Goal: Task Accomplishment & Management: Manage account settings

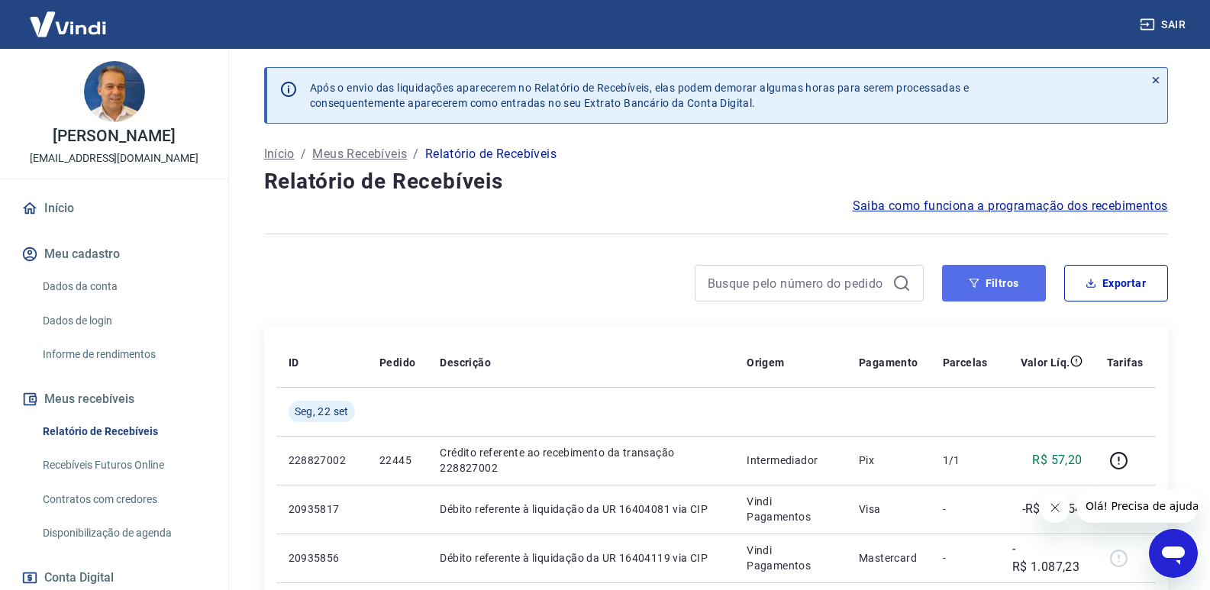
click at [1022, 298] on button "Filtros" at bounding box center [994, 283] width 104 height 37
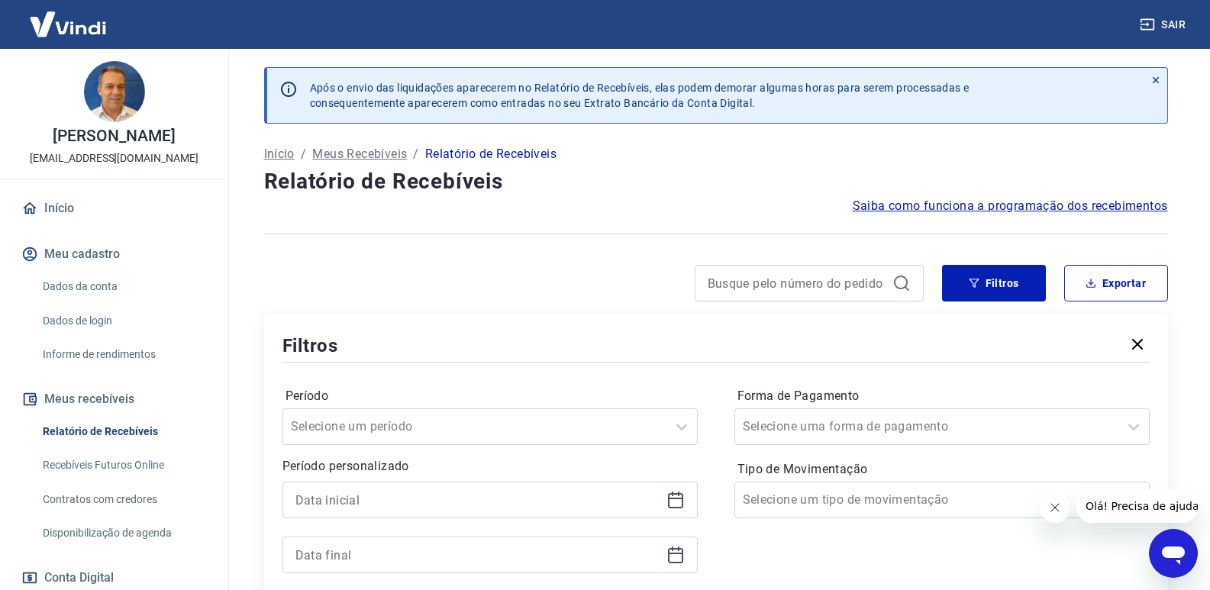
click at [676, 498] on icon at bounding box center [675, 499] width 15 height 2
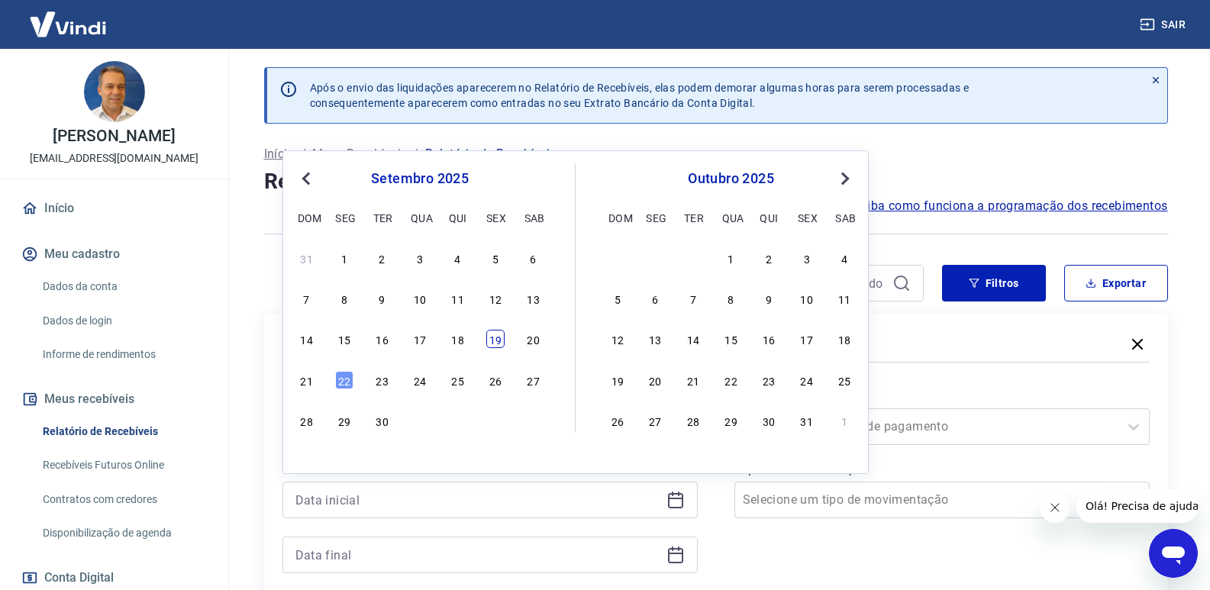
click at [490, 336] on div "19" at bounding box center [495, 339] width 18 height 18
type input "[DATE]"
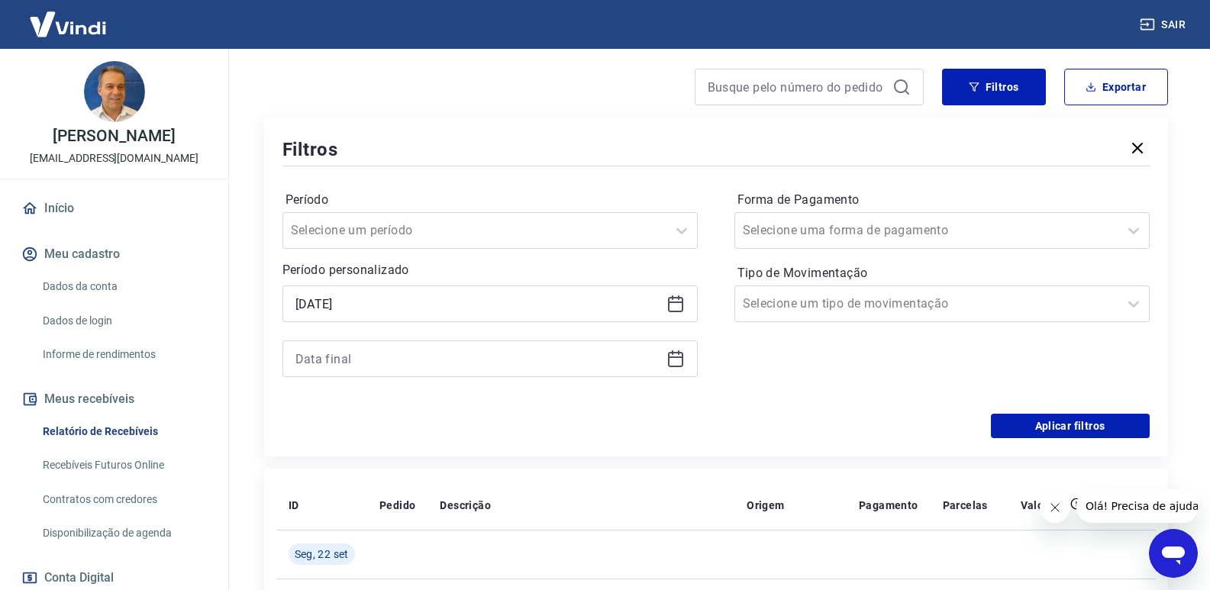
scroll to position [229, 0]
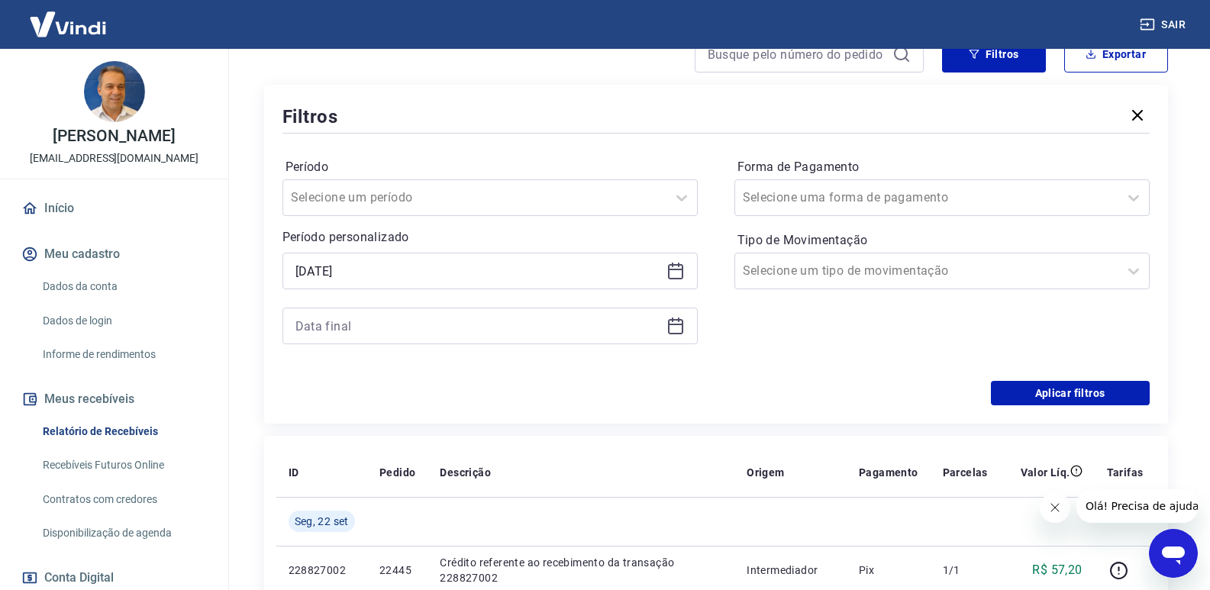
click at [679, 330] on icon at bounding box center [675, 326] width 18 height 18
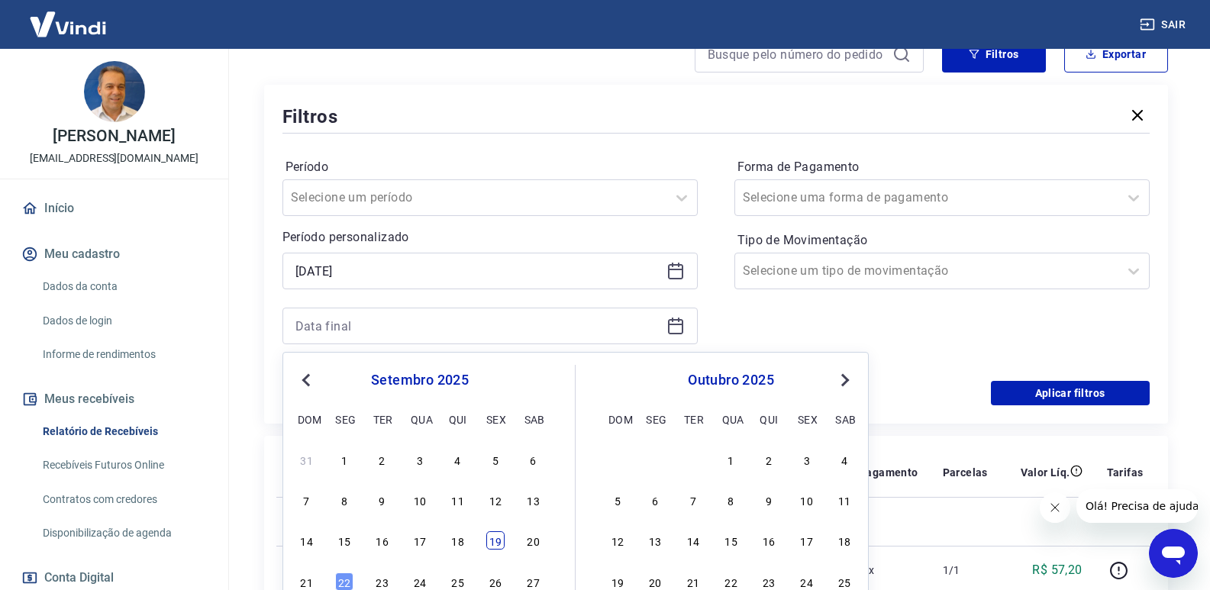
click at [501, 543] on div "19" at bounding box center [495, 540] width 18 height 18
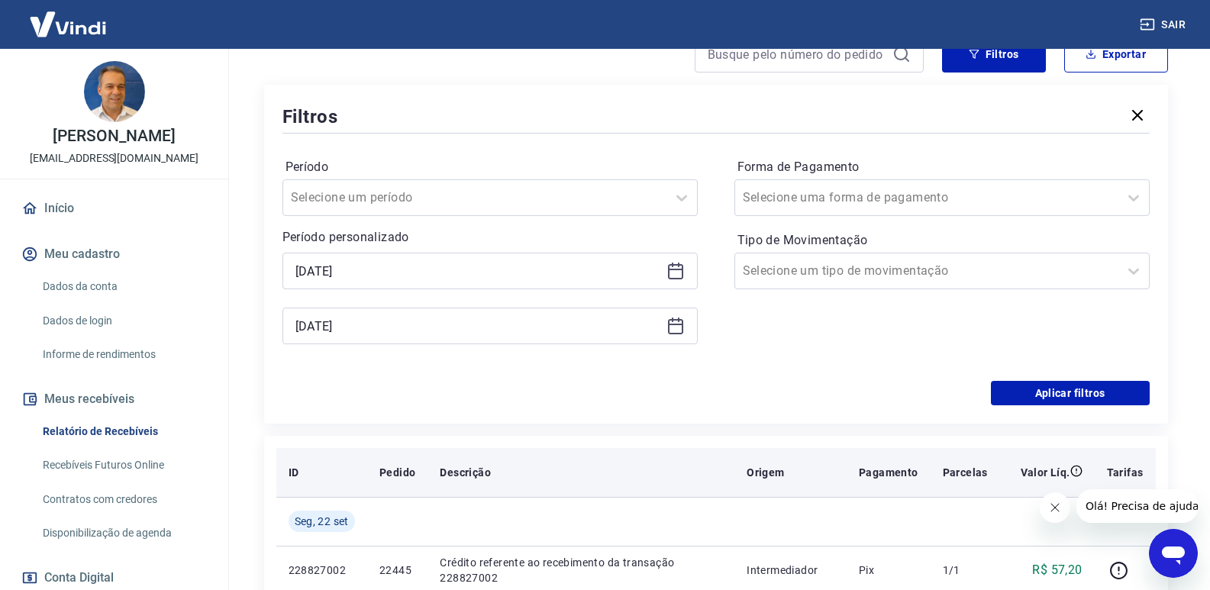
type input "[DATE]"
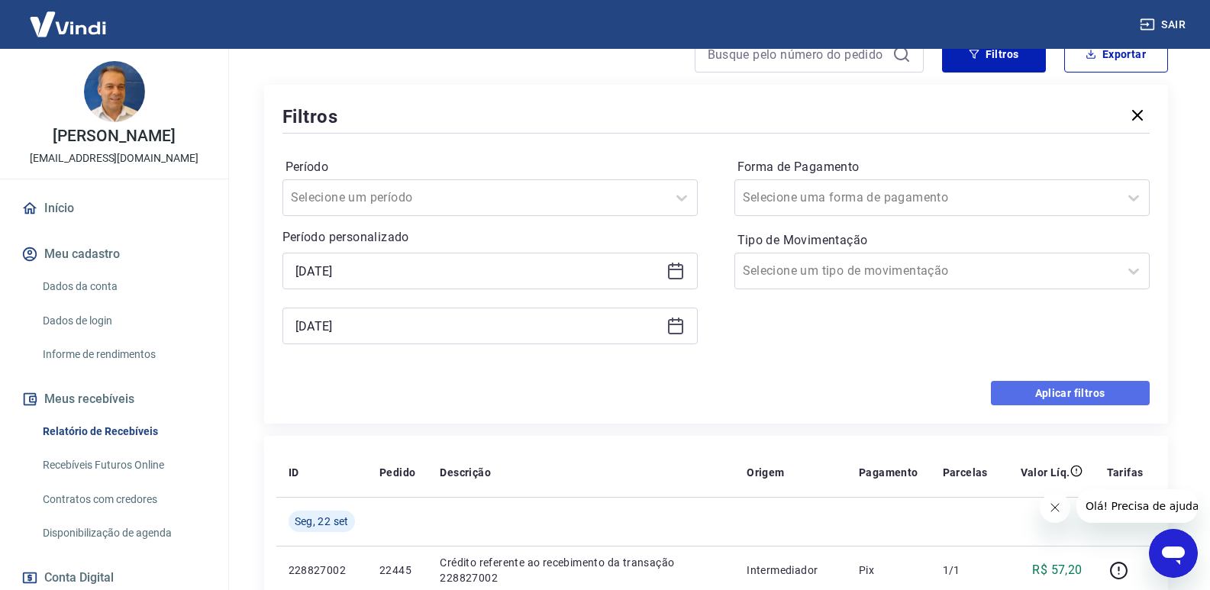
click at [1126, 395] on button "Aplicar filtros" at bounding box center [1070, 393] width 159 height 24
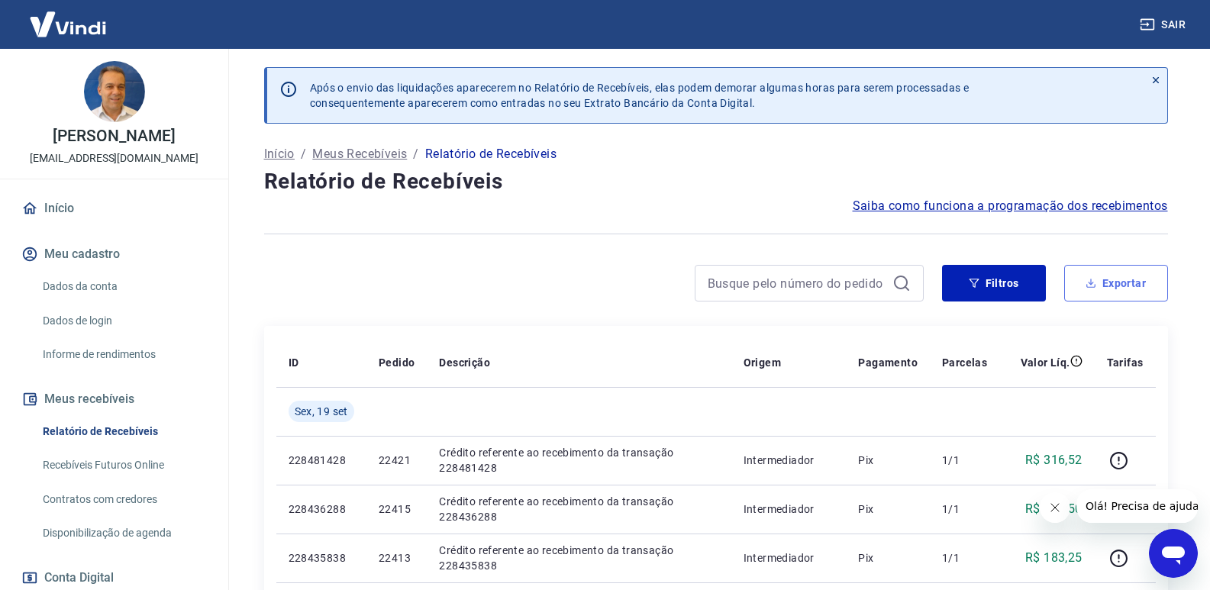
click at [1152, 285] on button "Exportar" at bounding box center [1116, 283] width 104 height 37
type input "[DATE]"
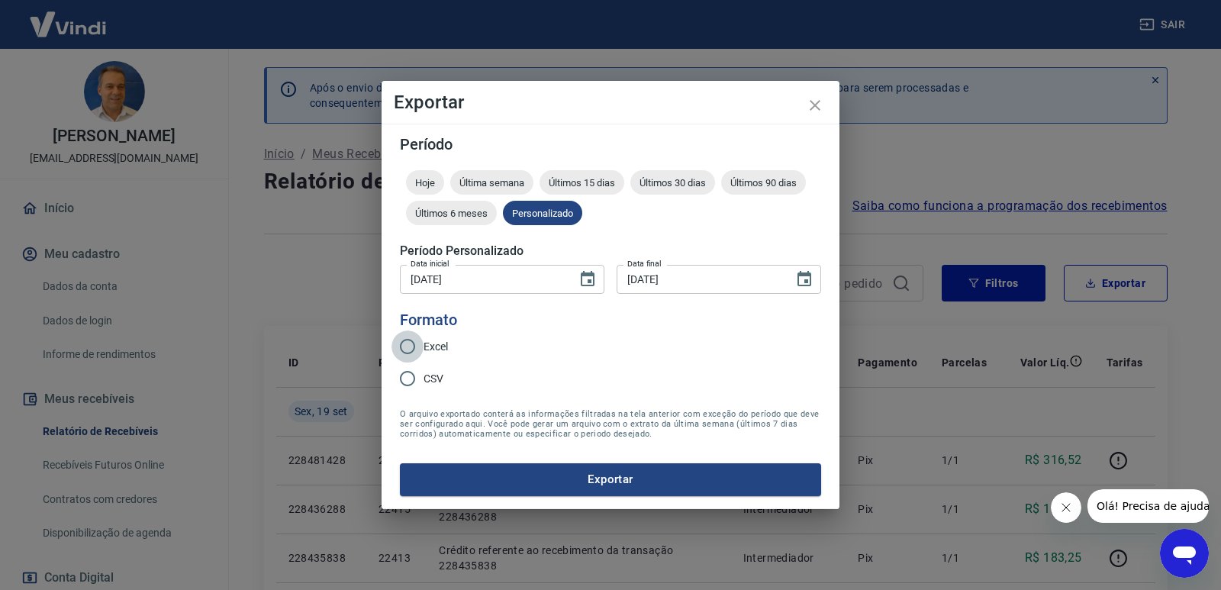
click at [414, 346] on input "Excel" at bounding box center [407, 346] width 32 height 32
radio input "true"
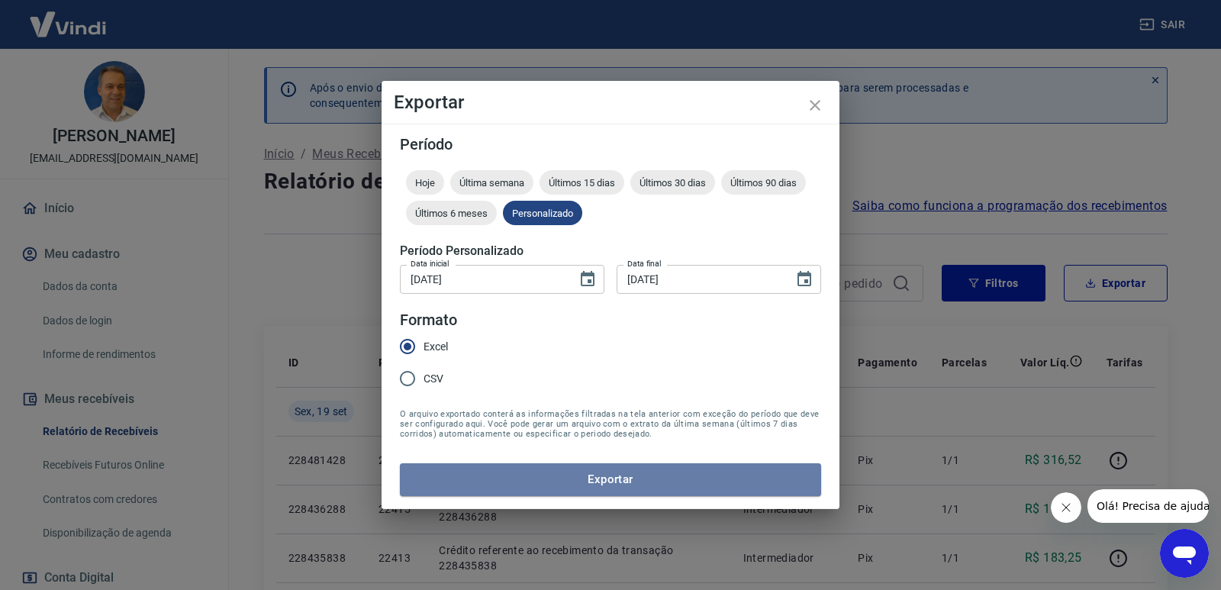
click at [576, 485] on button "Exportar" at bounding box center [610, 479] width 421 height 32
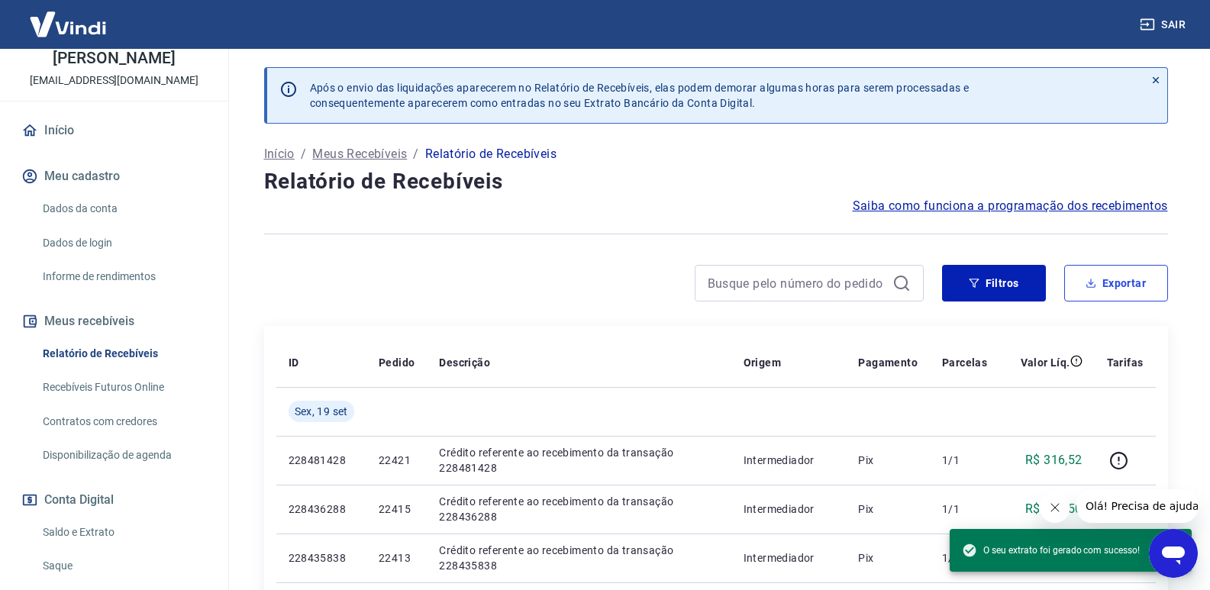
scroll to position [153, 0]
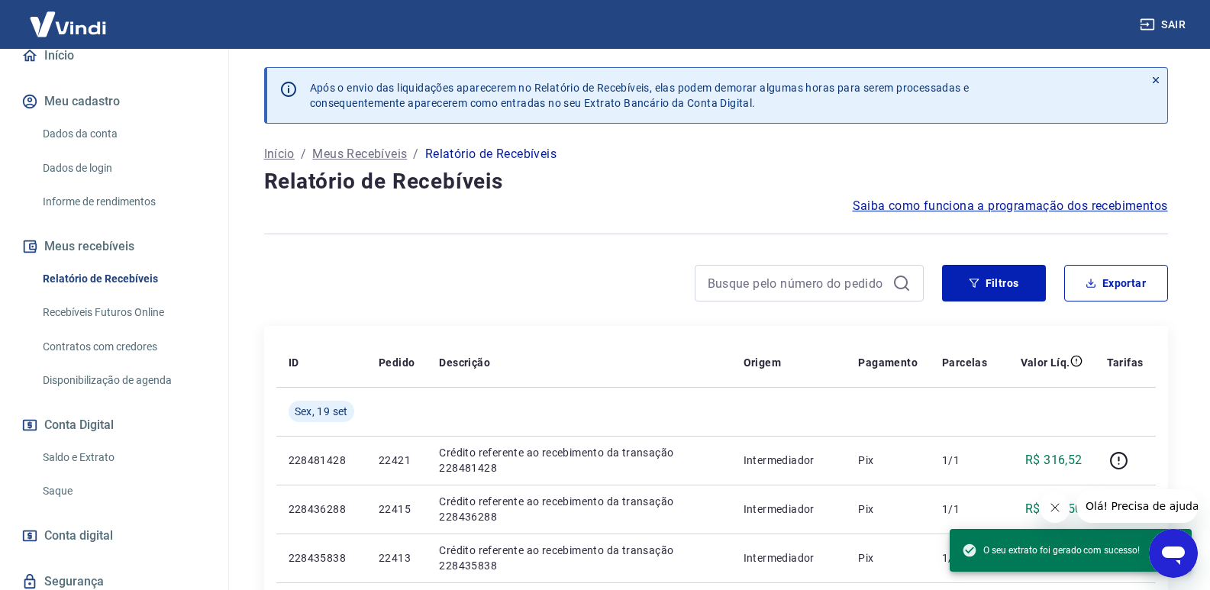
click at [63, 490] on link "Saque" at bounding box center [123, 490] width 173 height 31
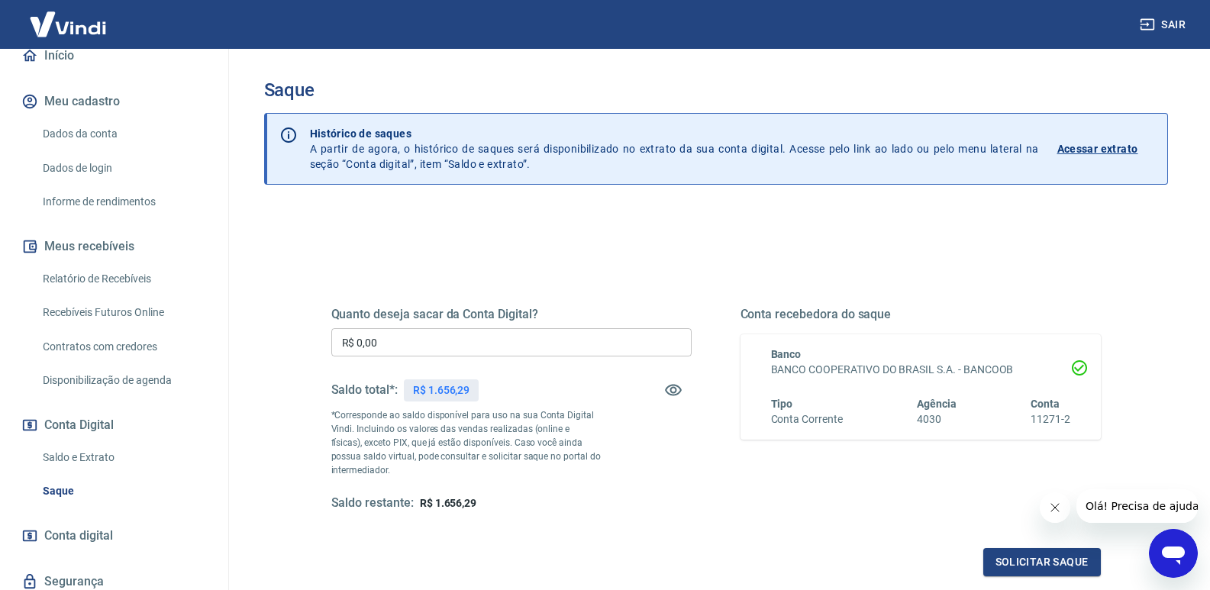
click at [396, 337] on input "R$ 0,00" at bounding box center [511, 342] width 360 height 28
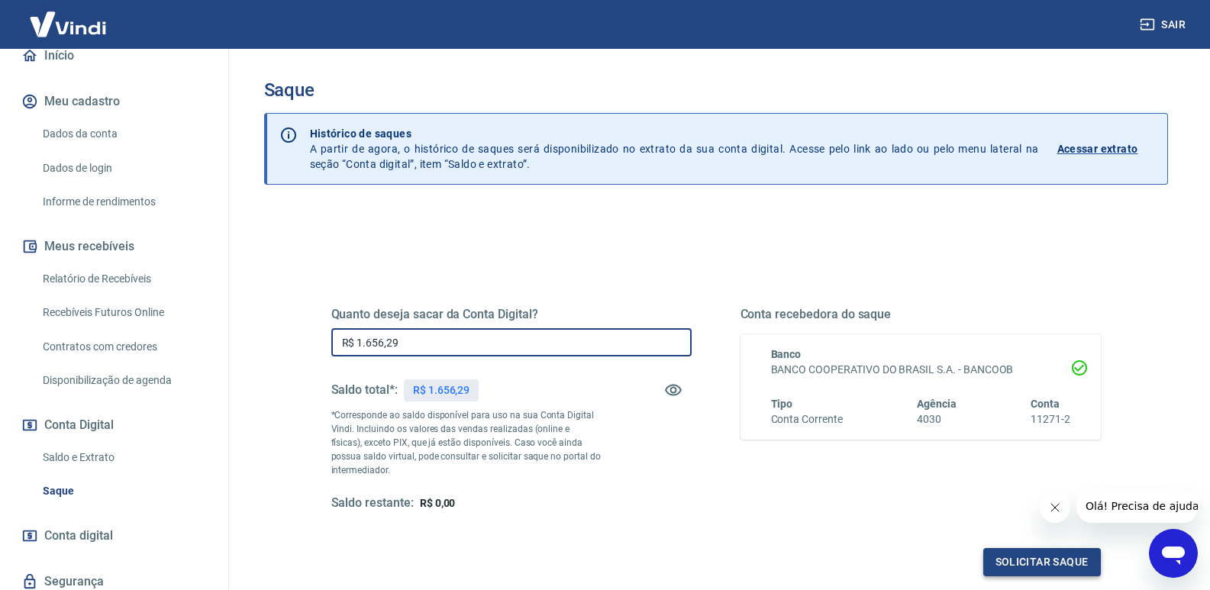
type input "R$ 1.656,29"
click at [1000, 554] on button "Solicitar saque" at bounding box center [1042, 562] width 118 height 28
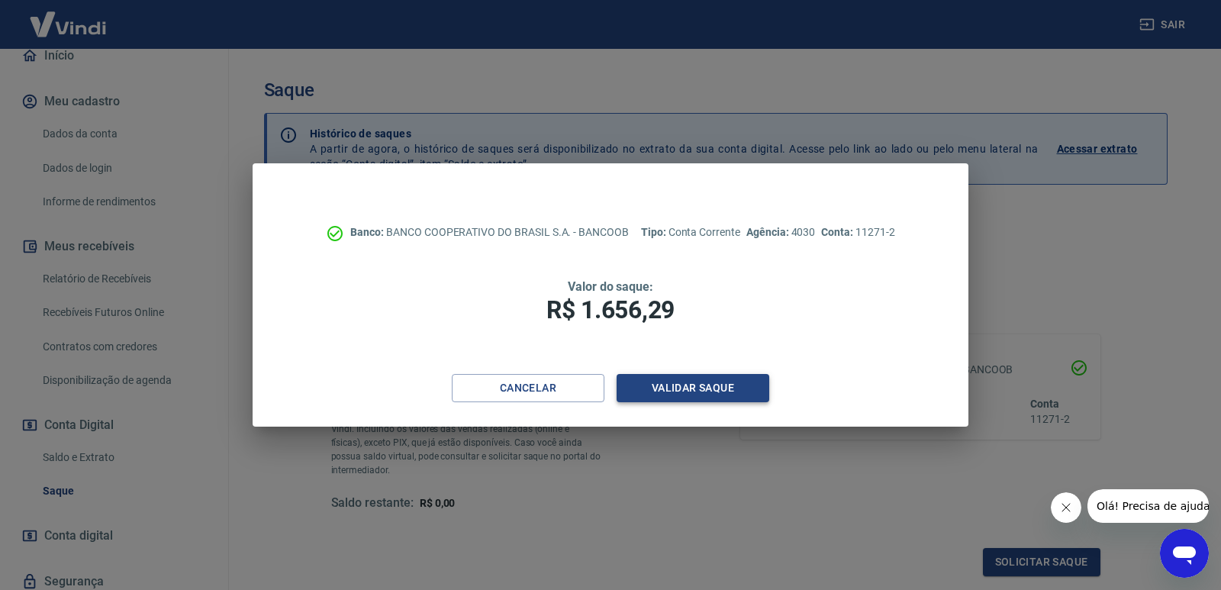
click at [700, 392] on button "Validar saque" at bounding box center [693, 388] width 153 height 28
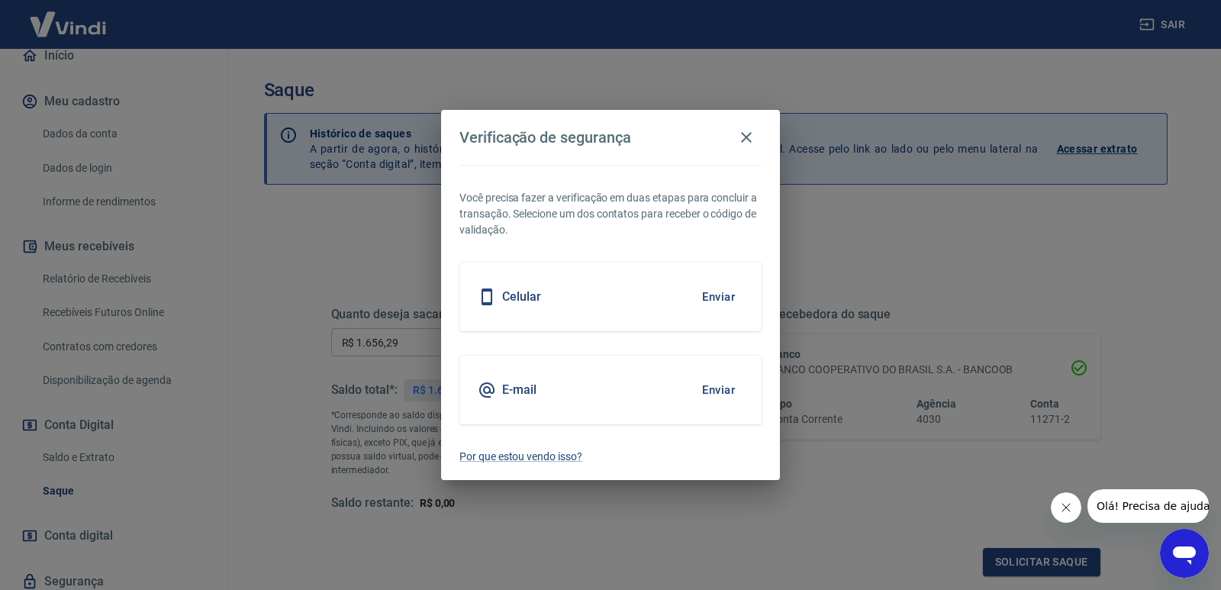
click at [707, 387] on button "Enviar" at bounding box center [719, 390] width 50 height 32
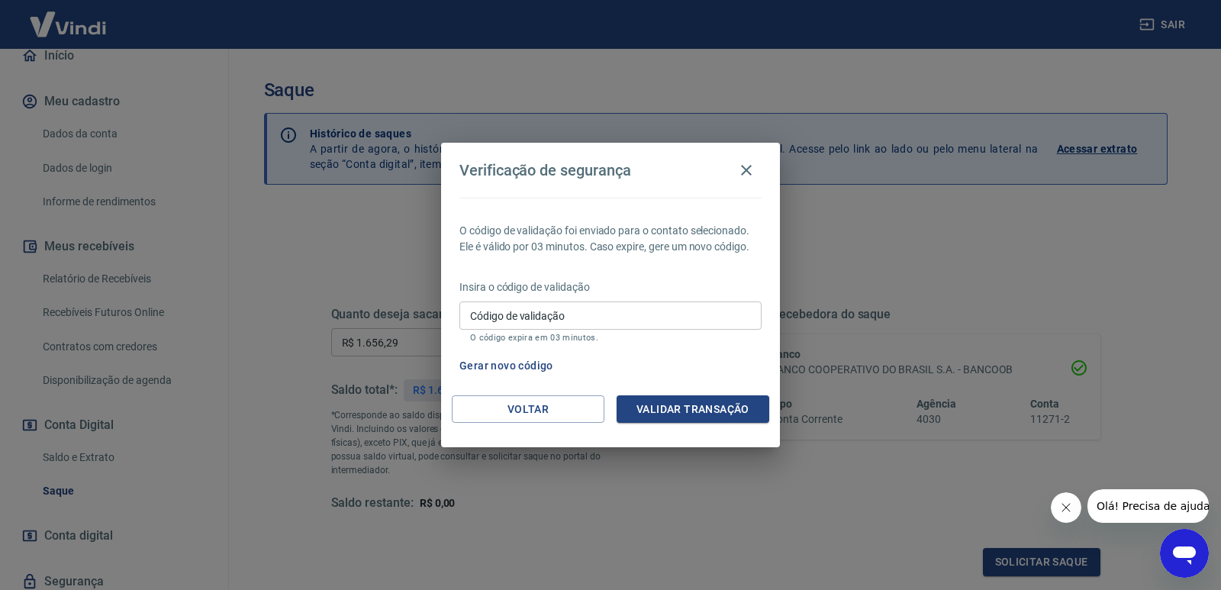
click at [495, 320] on input "Código de validação" at bounding box center [610, 315] width 302 height 28
type input "664916"
click at [661, 404] on button "Validar transação" at bounding box center [693, 409] width 153 height 28
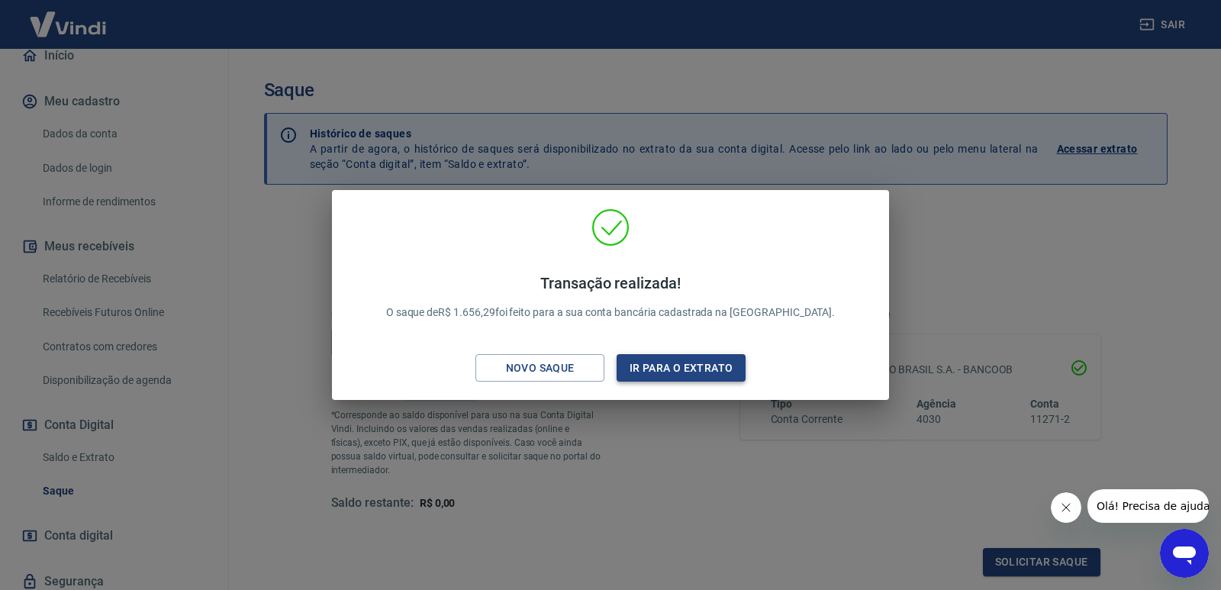
click at [723, 374] on button "Ir para o extrato" at bounding box center [681, 368] width 129 height 28
